Goal: Task Accomplishment & Management: Manage account settings

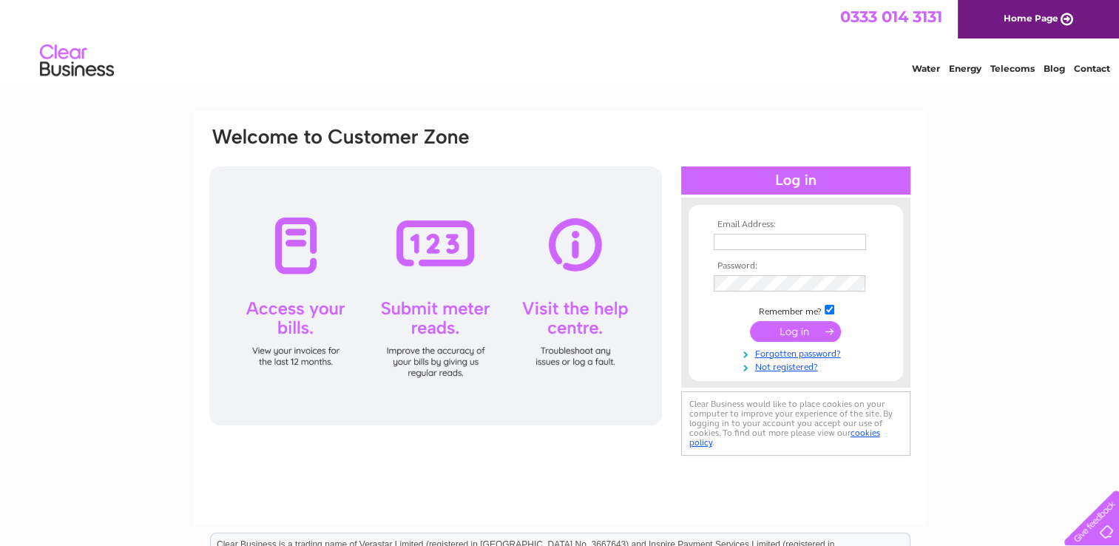
type input "[EMAIL_ADDRESS][DOMAIN_NAME]"
click at [772, 329] on input "submit" at bounding box center [795, 331] width 91 height 21
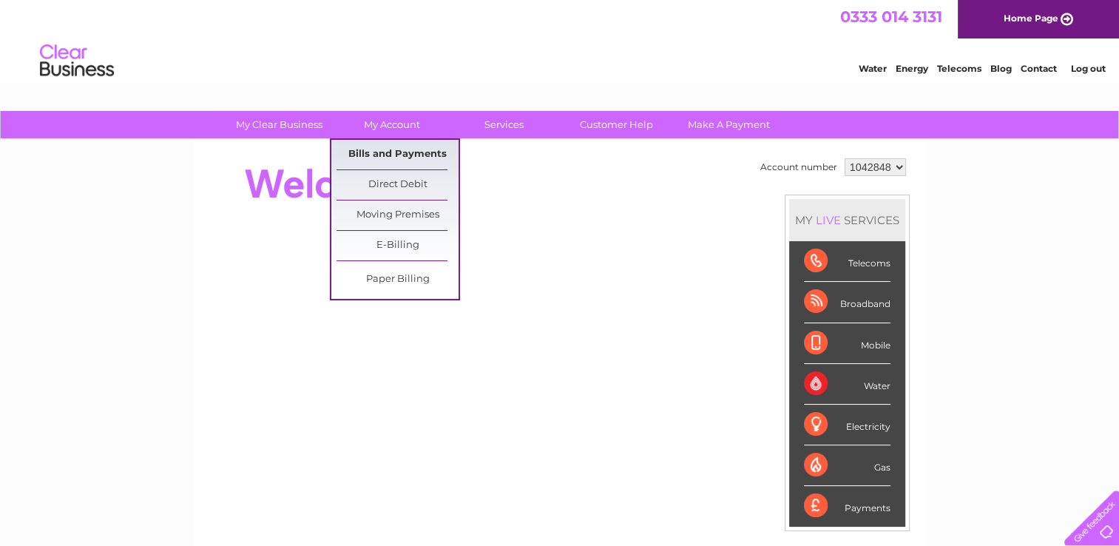
click at [399, 154] on link "Bills and Payments" at bounding box center [397, 155] width 122 height 30
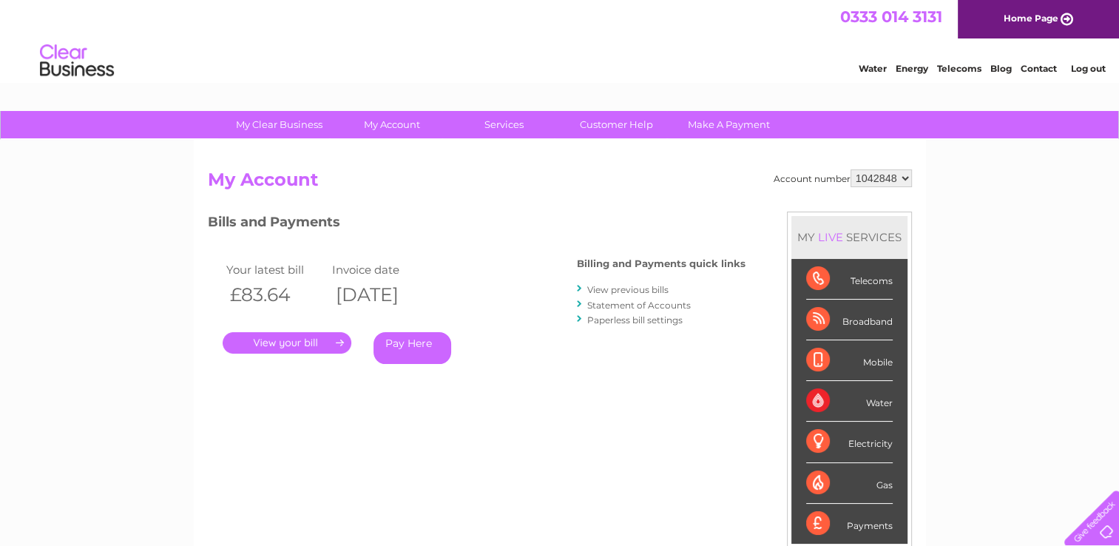
click at [314, 339] on link "." at bounding box center [287, 342] width 129 height 21
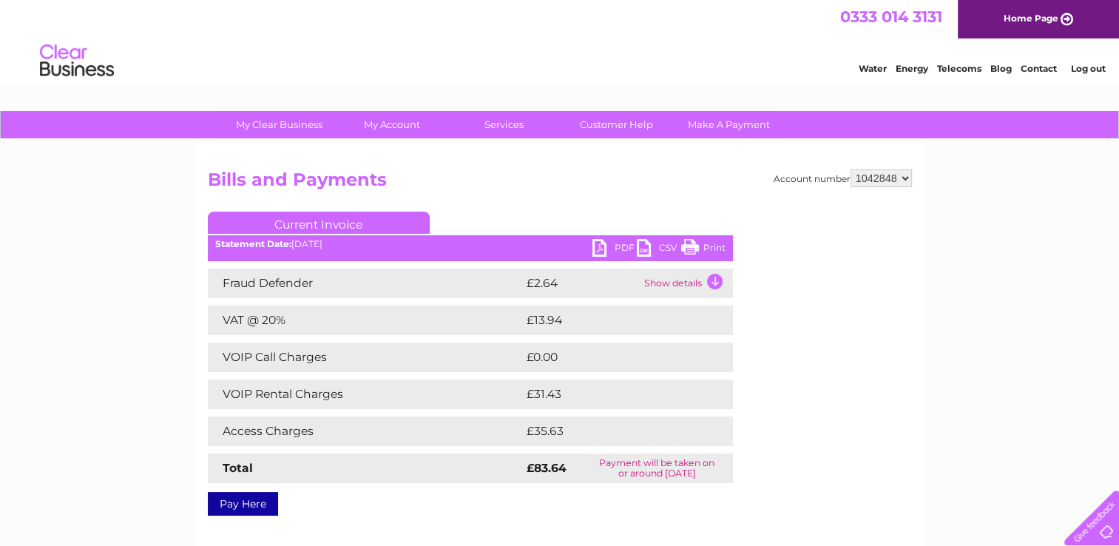
click at [711, 280] on td "Show details" at bounding box center [686, 283] width 92 height 30
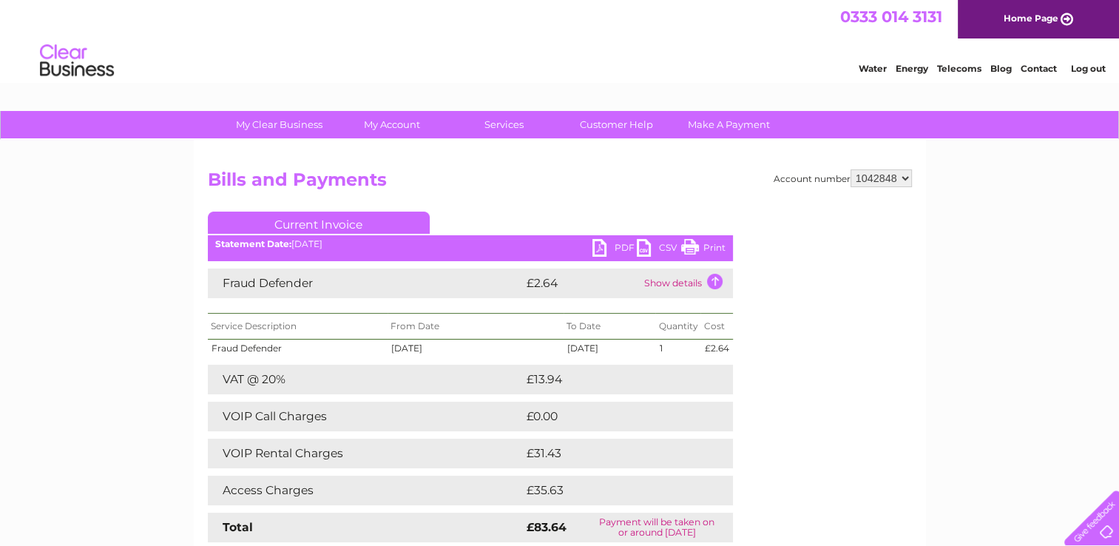
click at [685, 241] on link "Print" at bounding box center [703, 249] width 44 height 21
